Goal: Contribute content

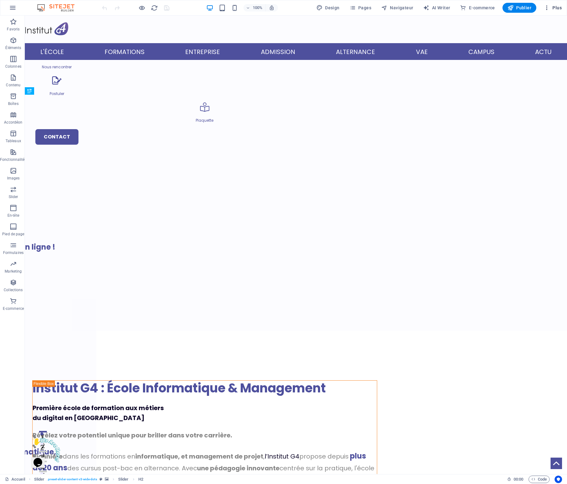
click at [553, 8] on span "Plus" at bounding box center [553, 8] width 18 height 6
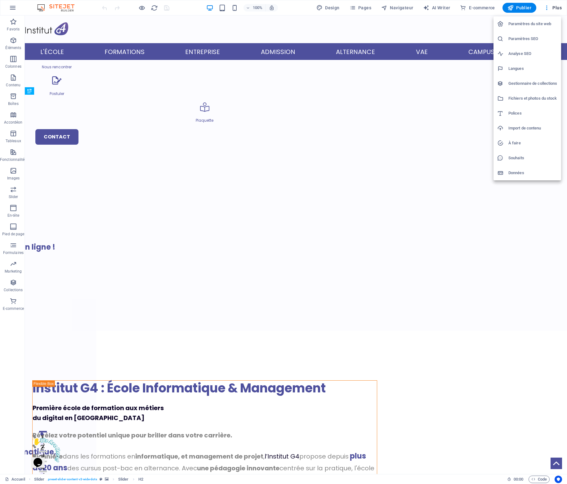
click at [553, 7] on div at bounding box center [283, 242] width 567 height 484
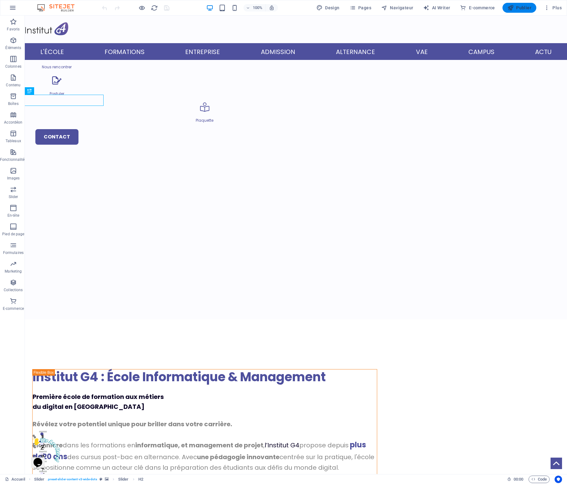
click at [525, 9] on span "Publier" at bounding box center [520, 8] width 24 height 6
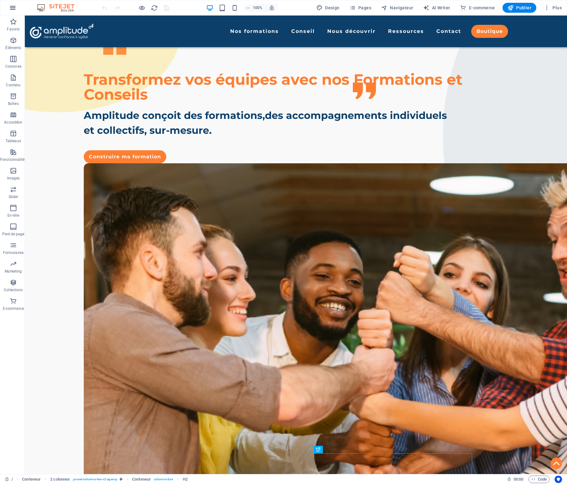
click at [14, 11] on icon "button" at bounding box center [12, 7] width 7 height 7
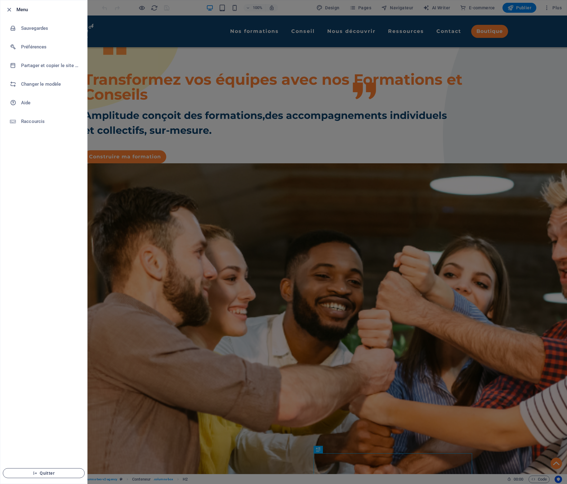
click at [44, 475] on span "Quitter" at bounding box center [43, 472] width 71 height 5
